Goal: Information Seeking & Learning: Find specific fact

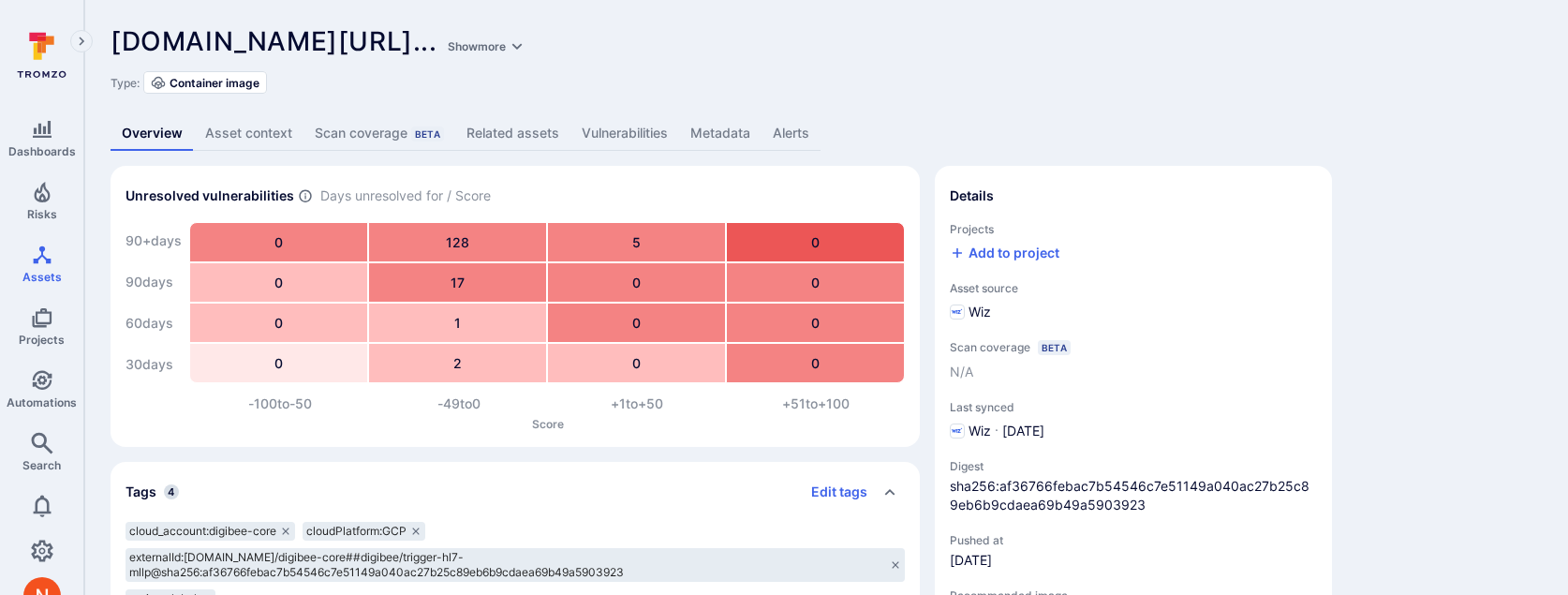
scroll to position [16, 0]
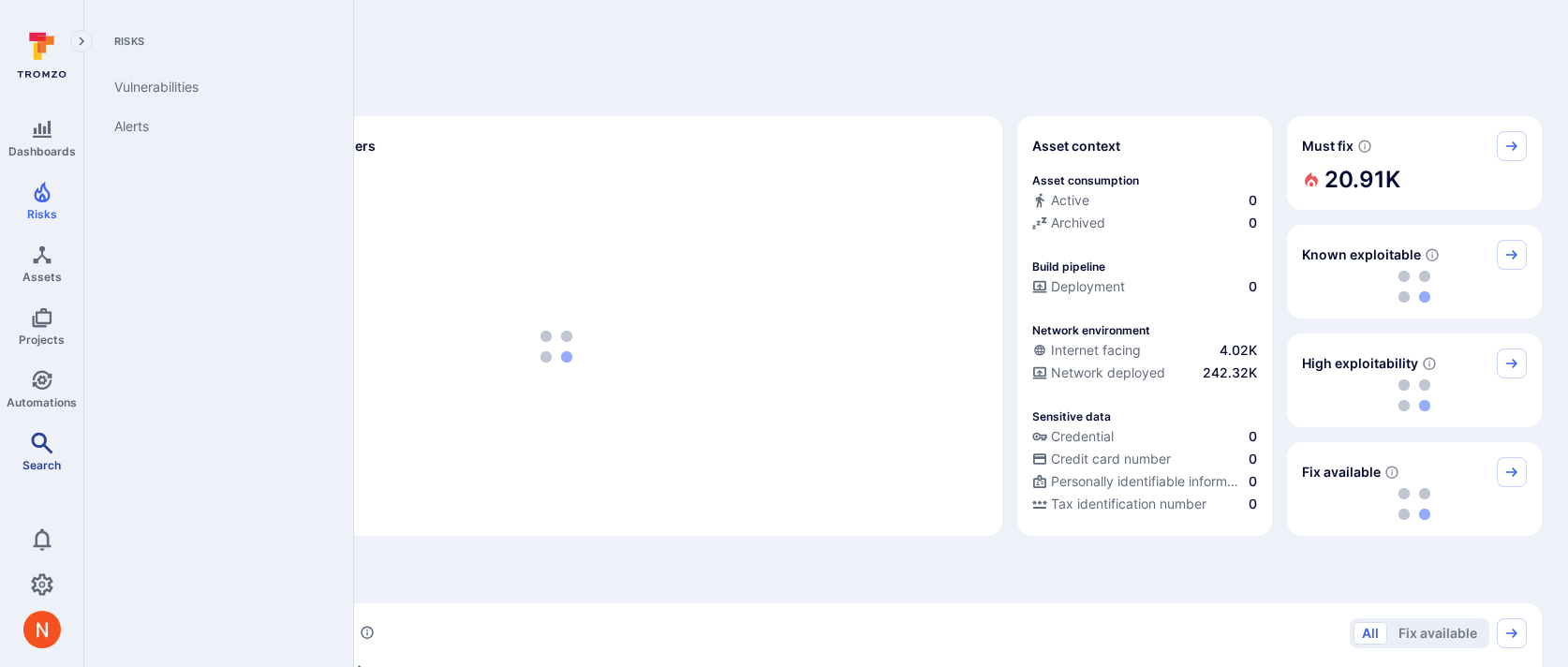
click at [31, 447] on icon "Search" at bounding box center [41, 442] width 22 height 22
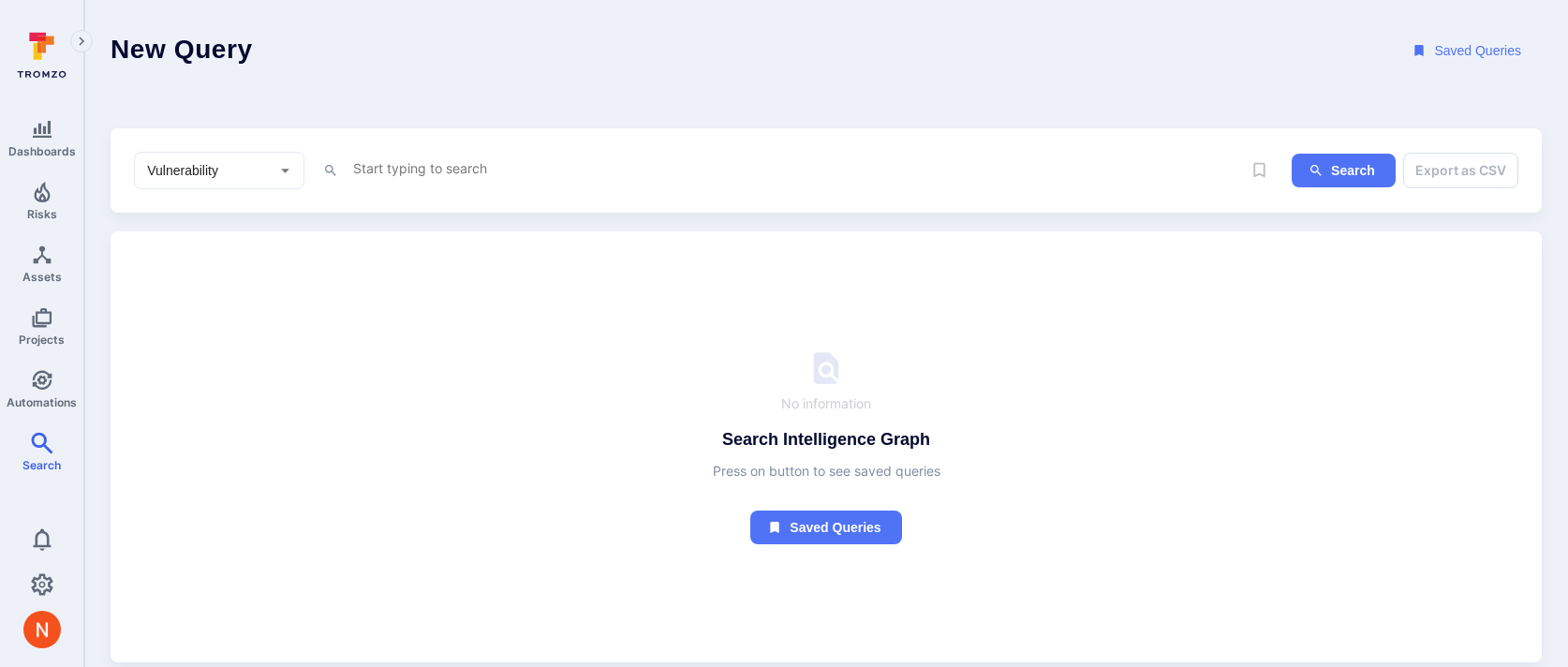
click at [377, 172] on textarea "Intelligence Graph search area" at bounding box center [795, 168] width 890 height 23
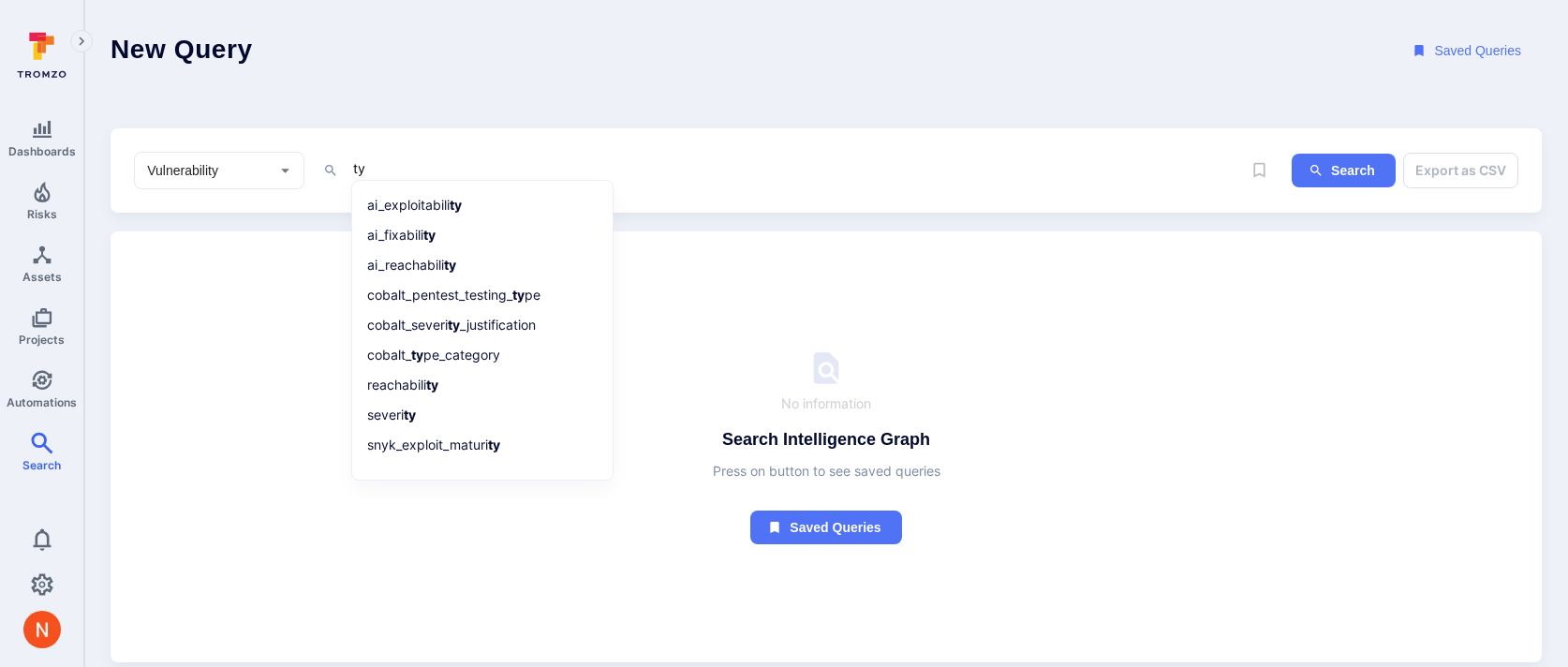
type textarea "t"
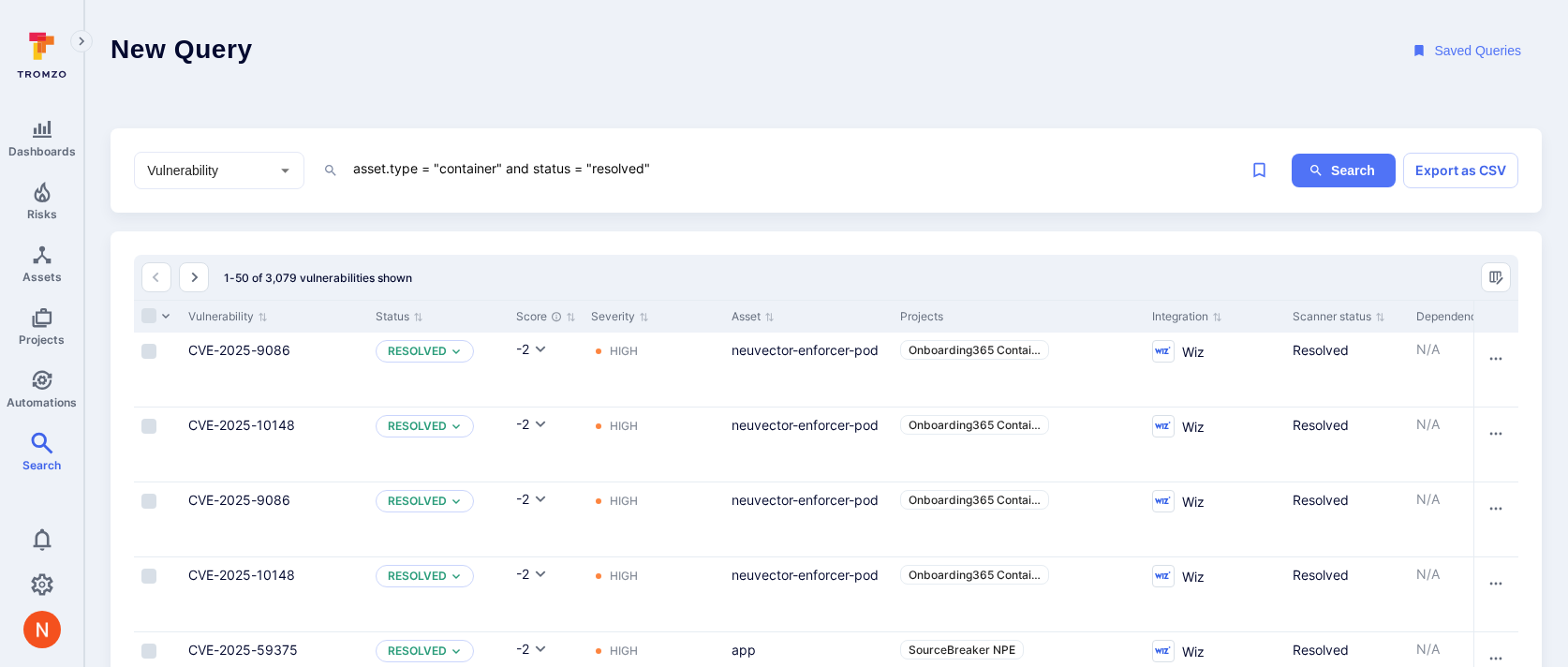
type textarea "asset.type = "container" and status = "resolved""
